Goal: Transaction & Acquisition: Book appointment/travel/reservation

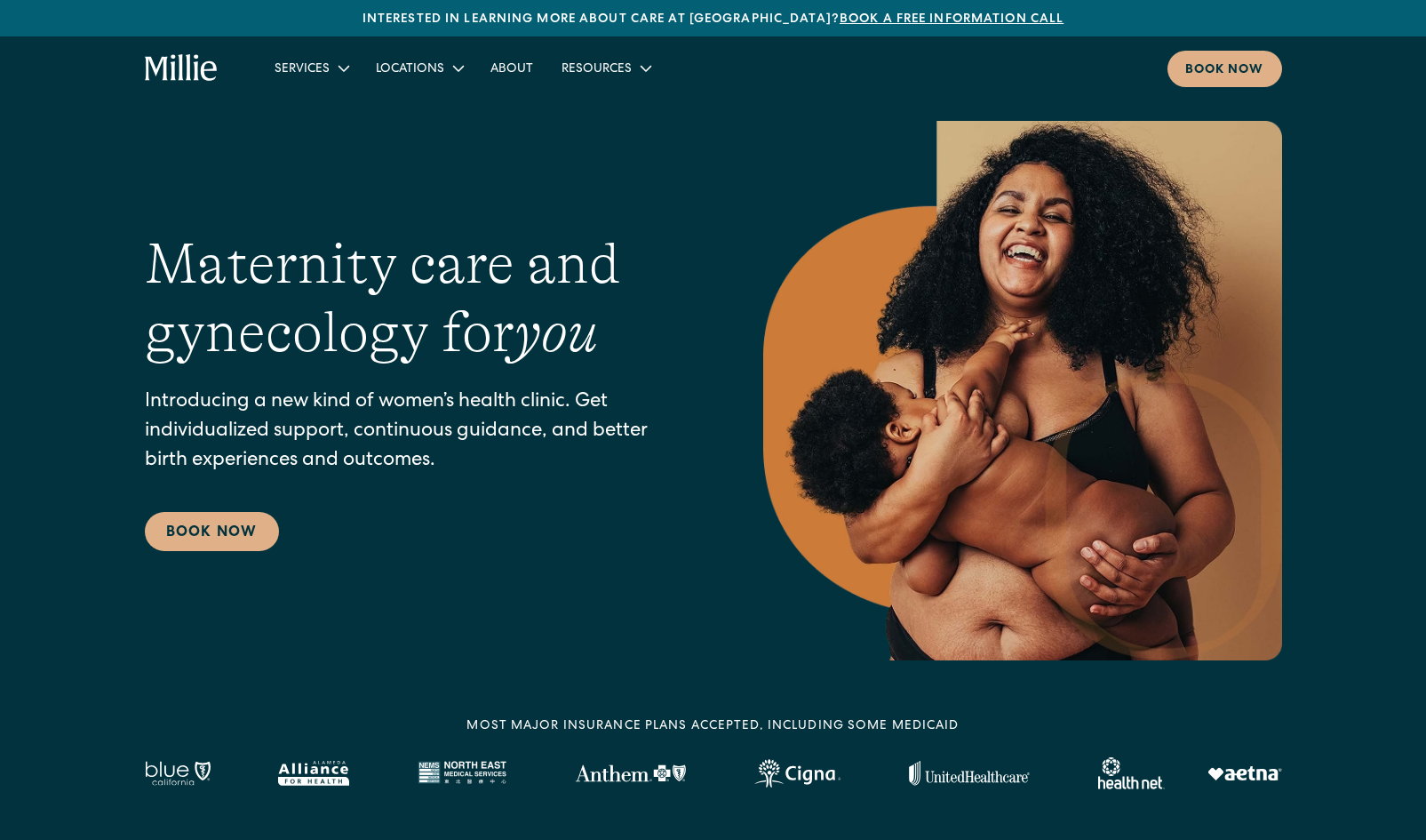
click at [1248, 75] on div "Book now" at bounding box center [1225, 70] width 79 height 19
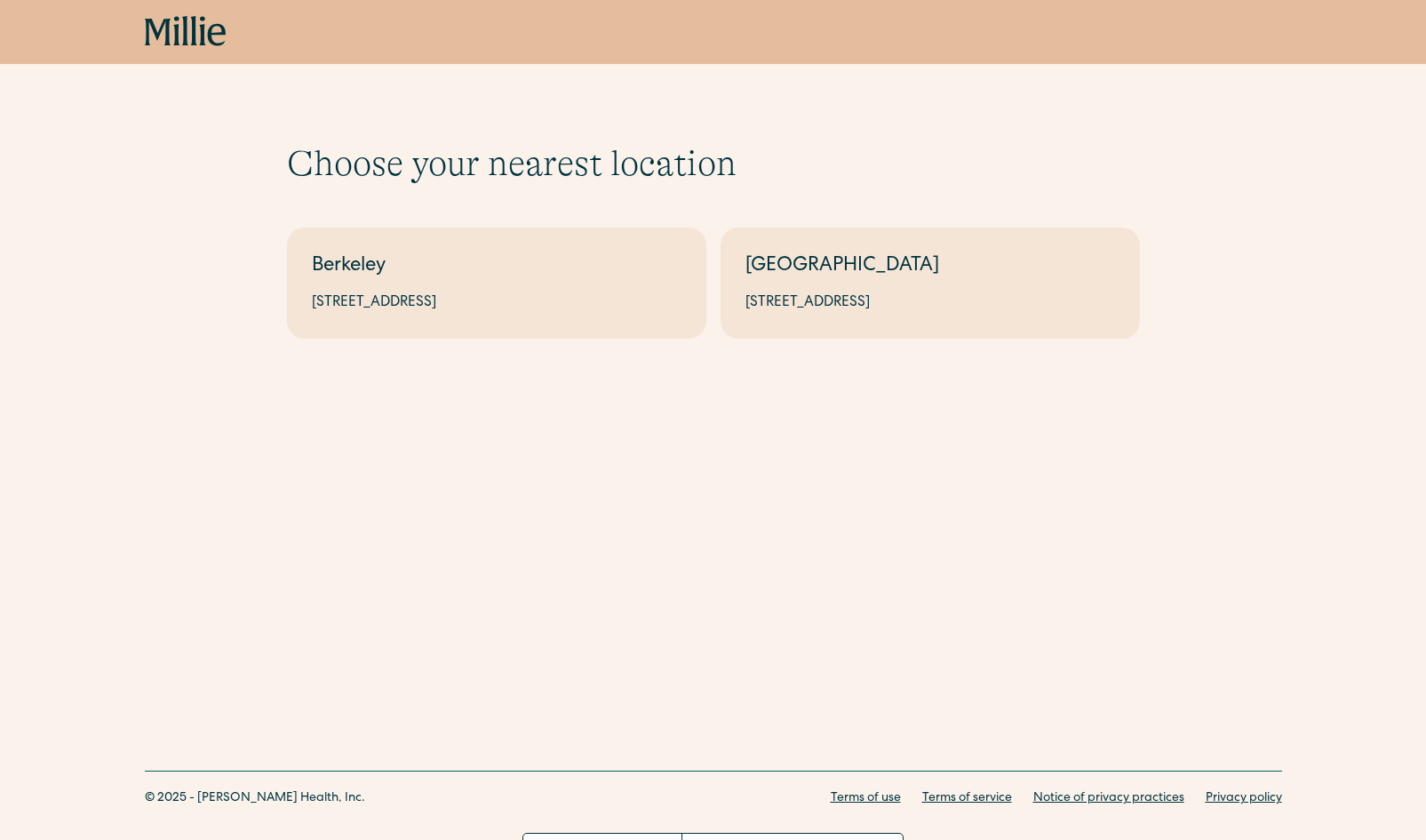
click at [616, 235] on link "Berkeley [STREET_ADDRESS]" at bounding box center [496, 282] width 419 height 111
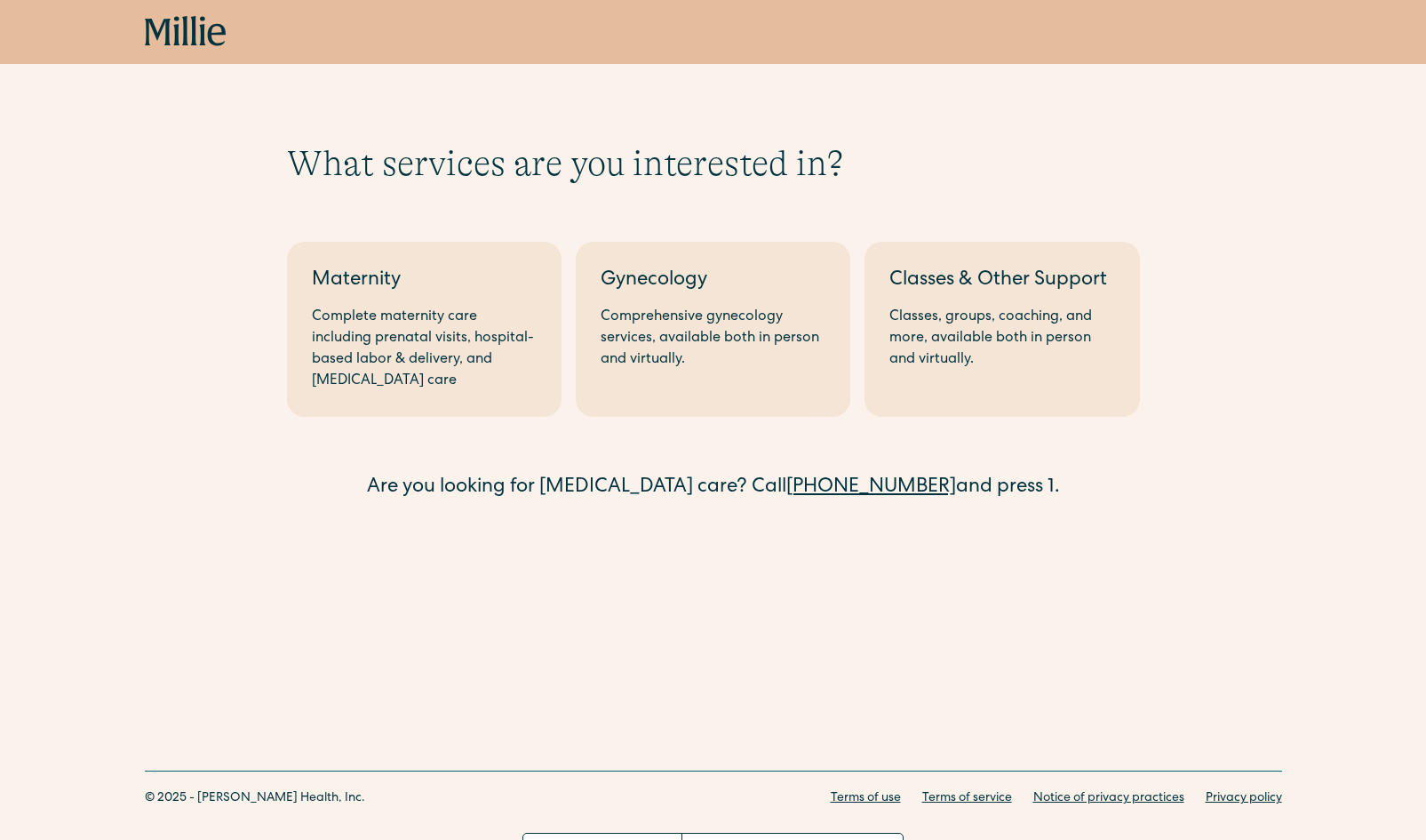
click at [701, 335] on div "Comprehensive gynecology services, available both in person and virtually." at bounding box center [713, 338] width 224 height 64
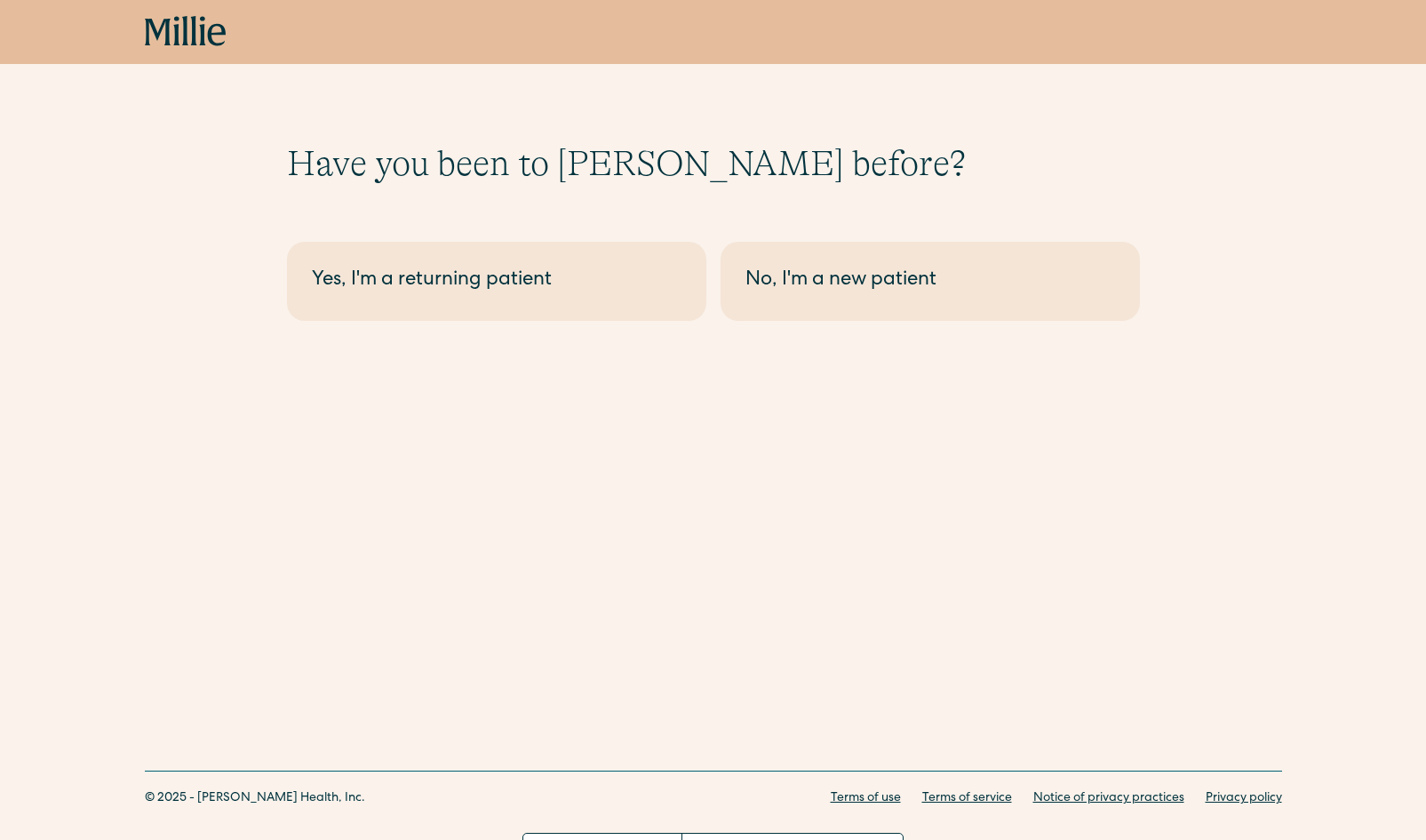
click at [616, 290] on div "Yes, I'm a returning patient" at bounding box center [497, 281] width 370 height 30
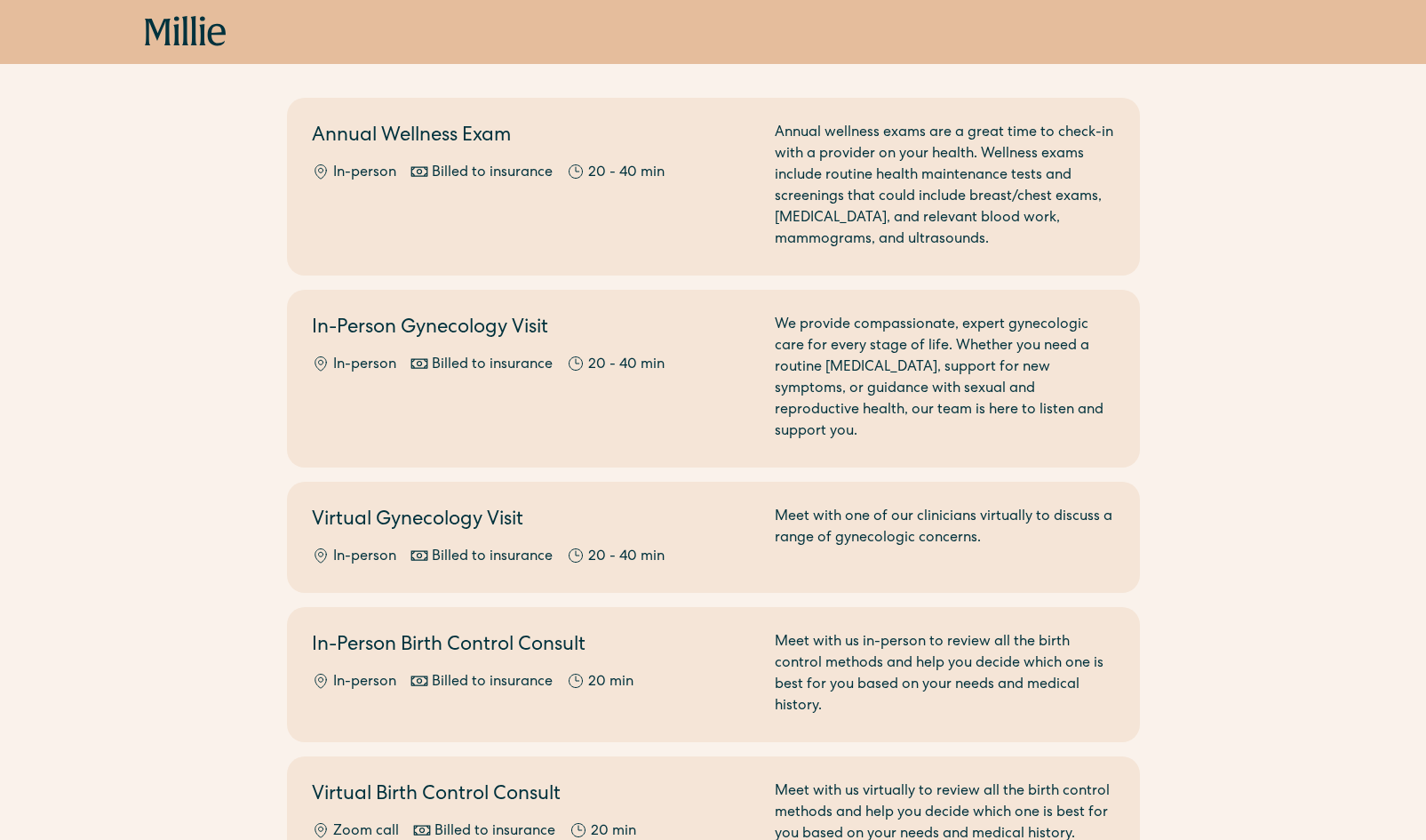
scroll to position [206, 0]
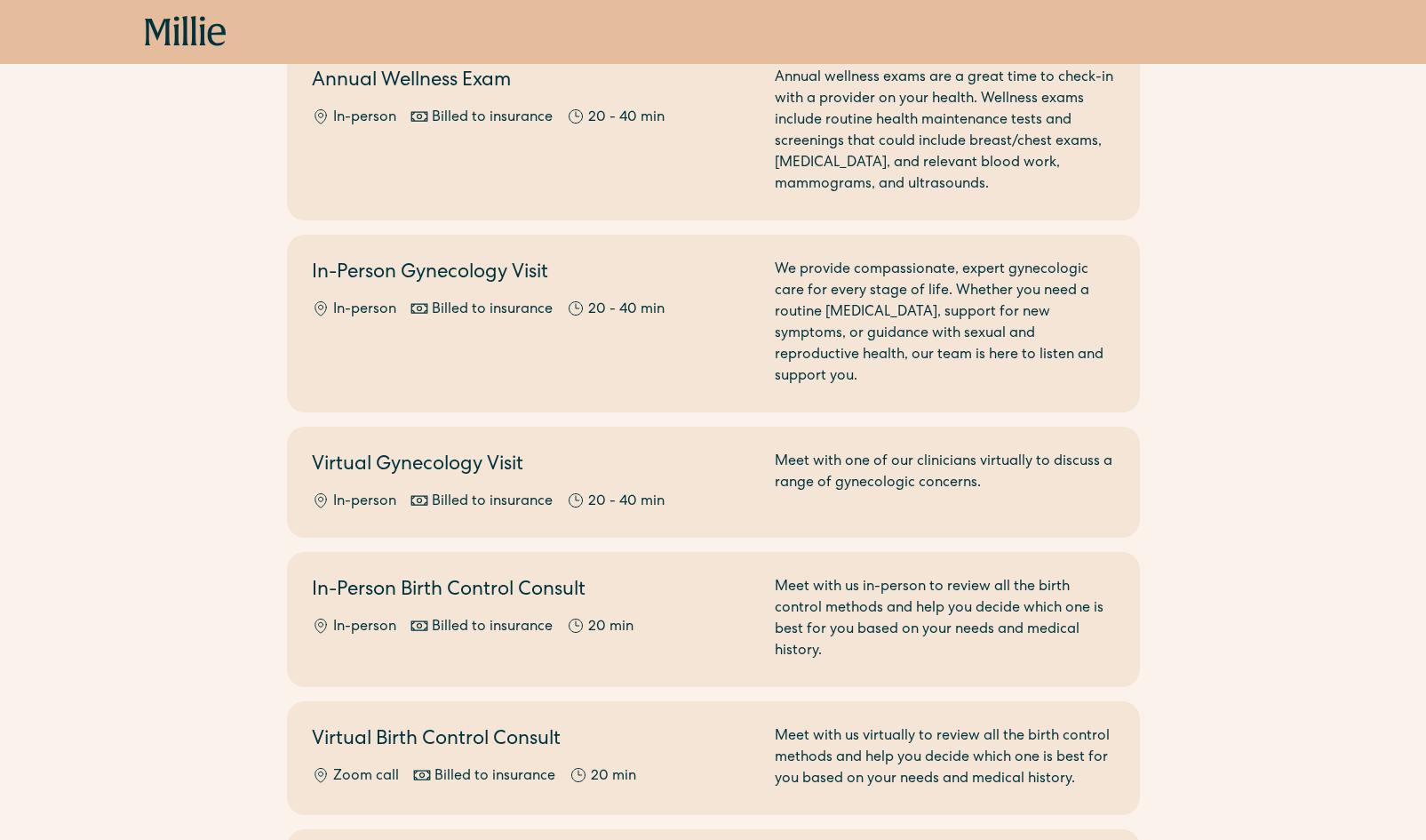
click at [1015, 295] on div "We provide compassionate, expert gynecologic care for every stage of life. Whet…" at bounding box center [946, 324] width 341 height 128
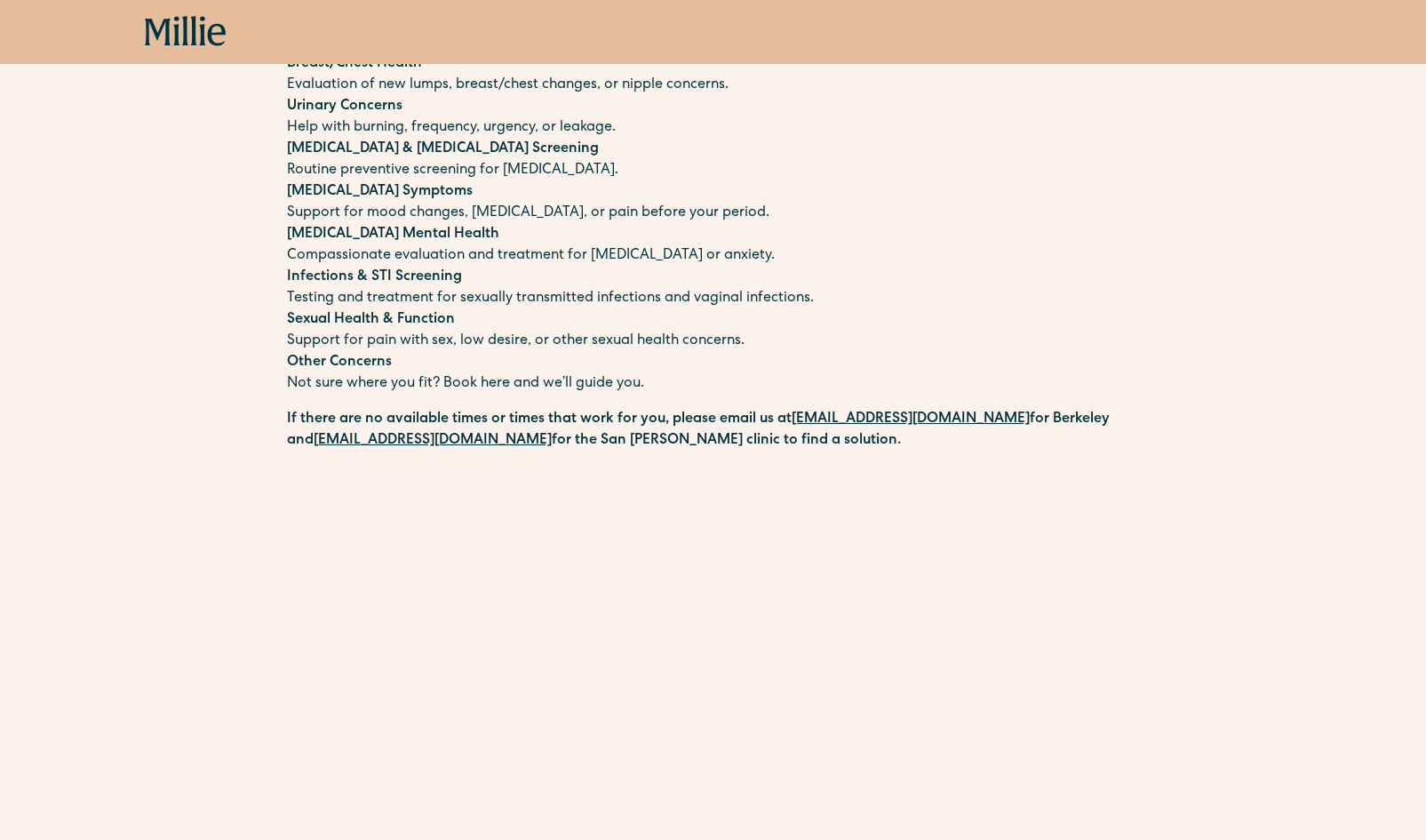
scroll to position [363, 0]
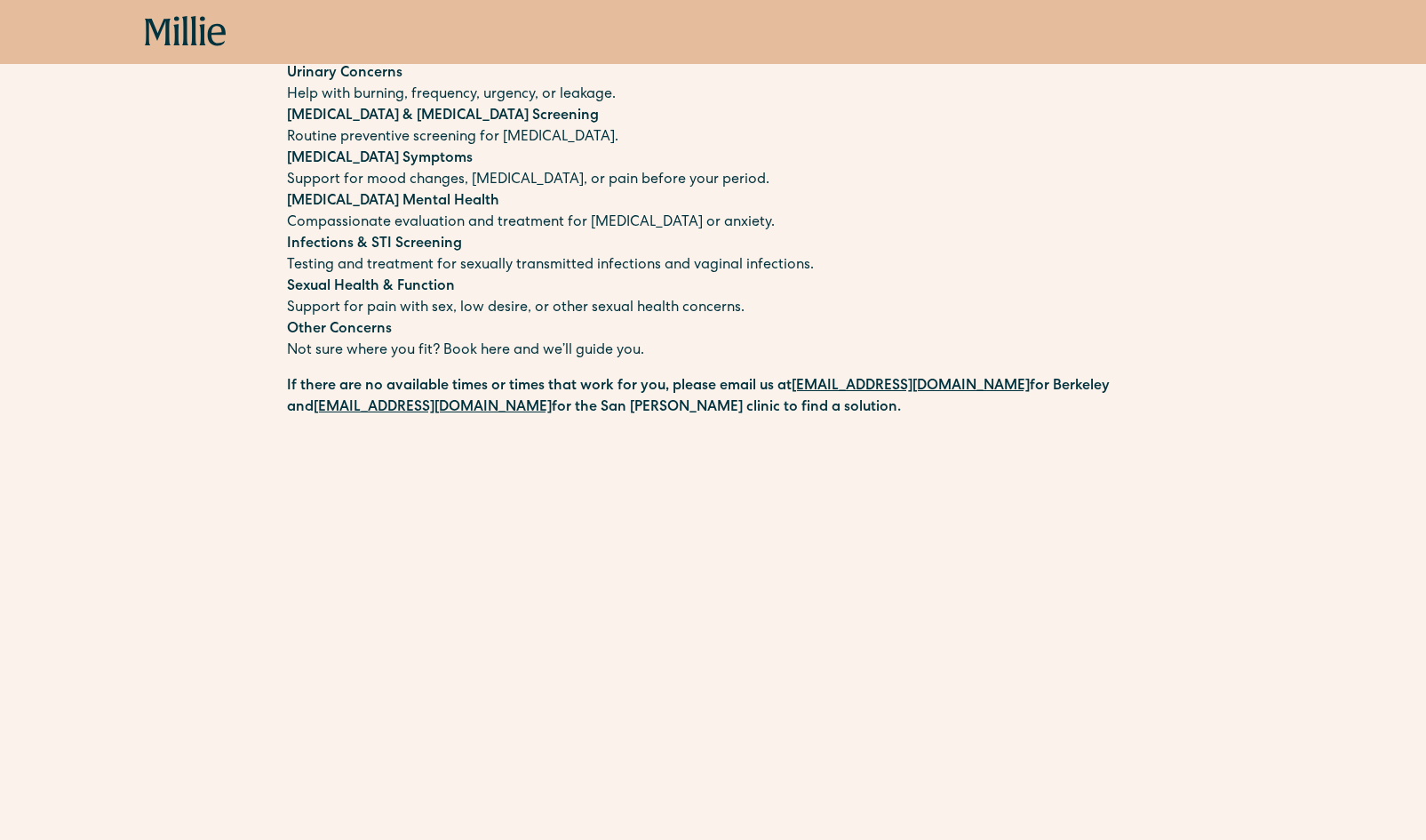
click at [1306, 503] on div "Schedule your appointment We offer compassionate, expert care for a wide range …" at bounding box center [713, 480] width 1426 height 1405
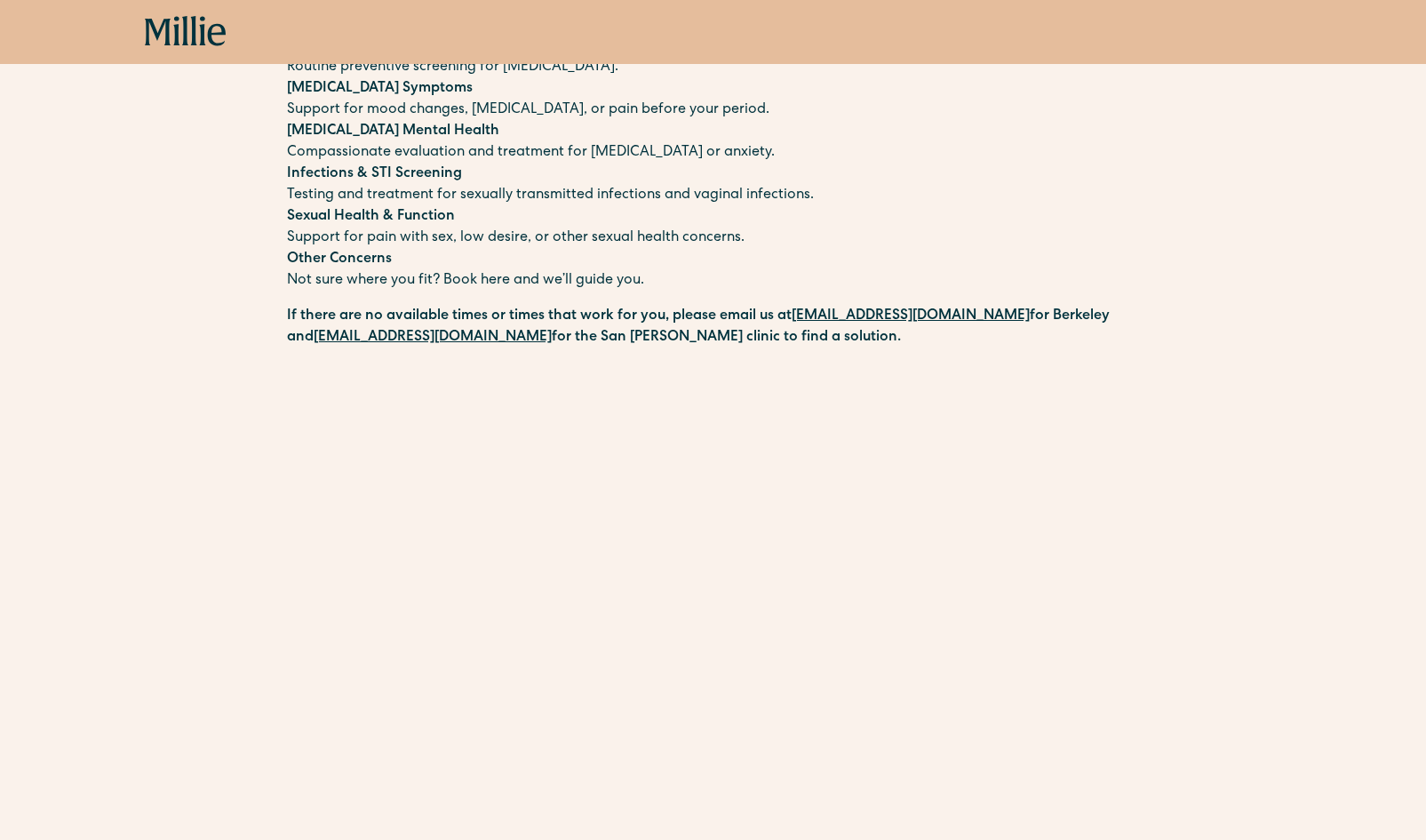
scroll to position [434, 0]
click at [1238, 698] on div "Schedule your appointment We offer compassionate, expert care for a wide range …" at bounding box center [713, 410] width 1426 height 1405
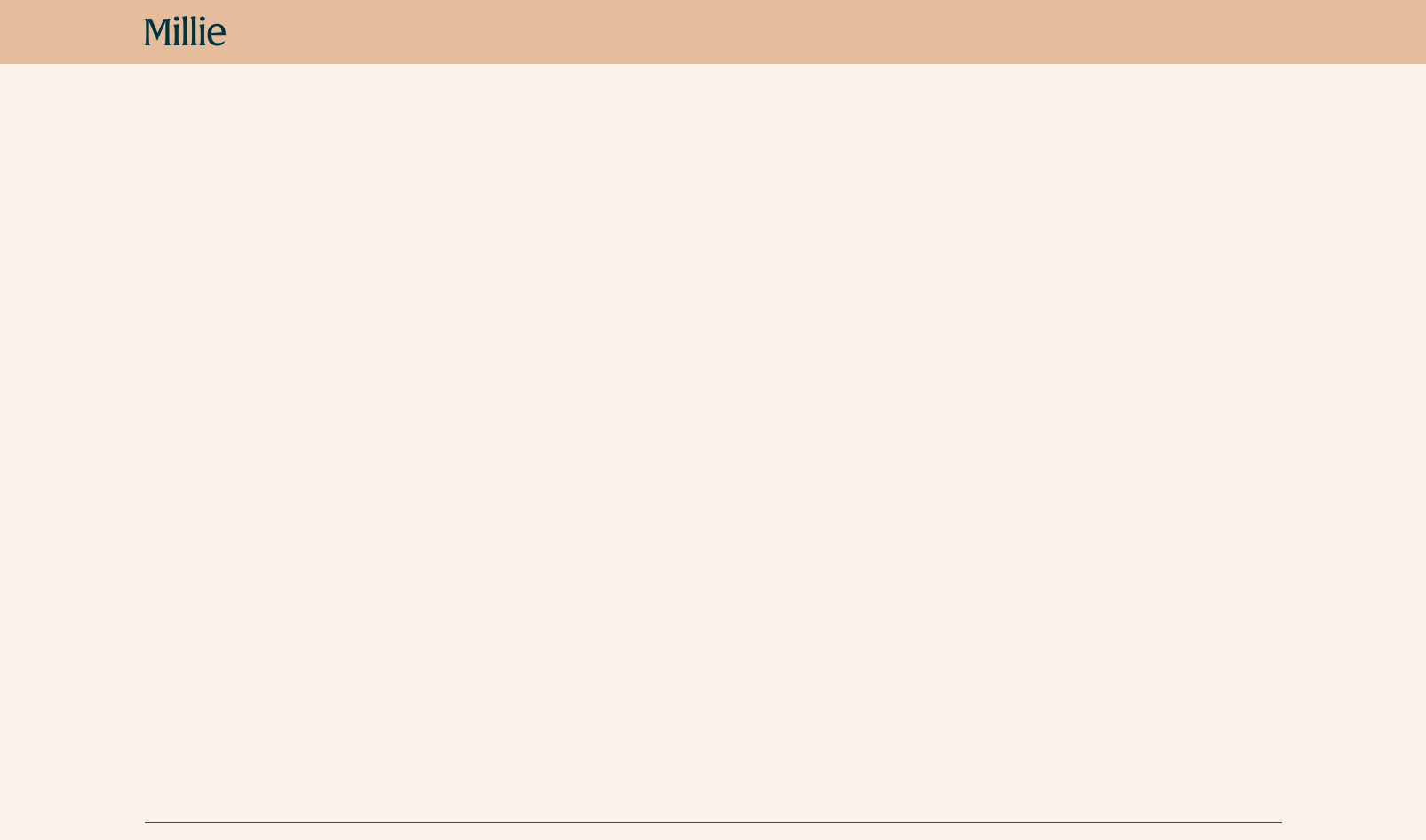
scroll to position [836, 0]
